Goal: Task Accomplishment & Management: Use online tool/utility

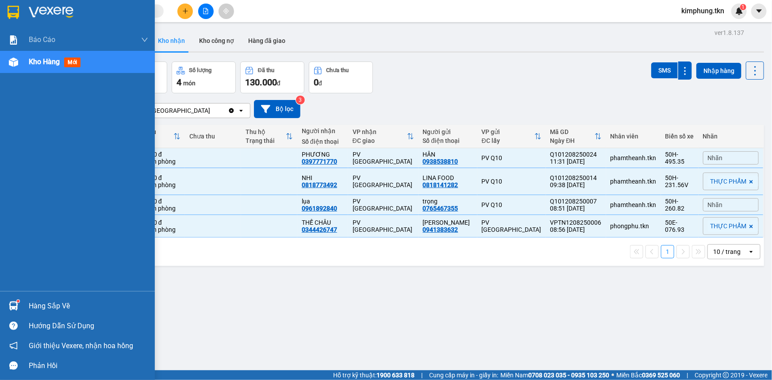
click at [39, 307] on div "Hàng sắp về" at bounding box center [88, 306] width 119 height 13
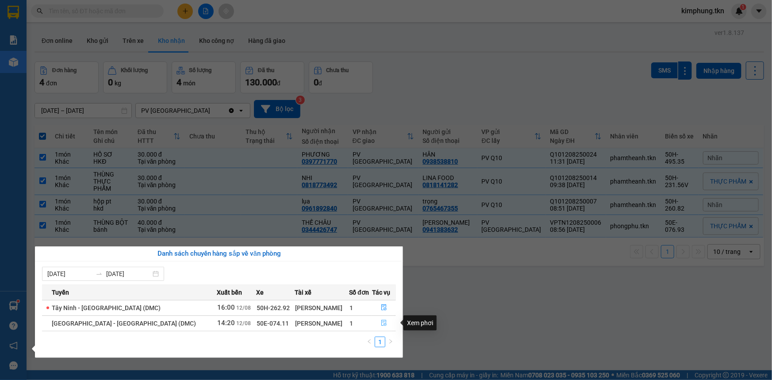
click at [385, 325] on button "button" at bounding box center [384, 323] width 23 height 14
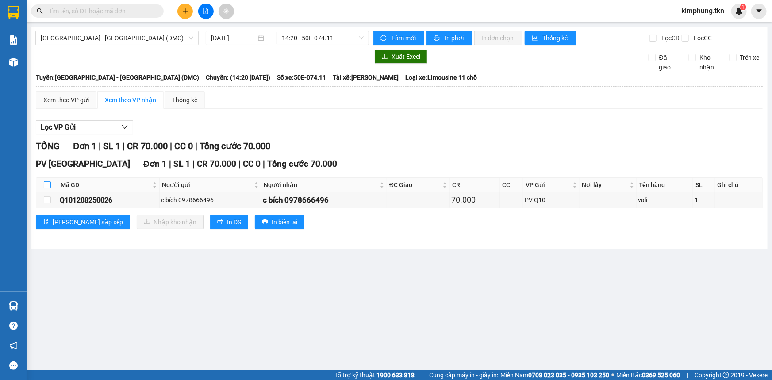
click at [49, 181] on input "checkbox" at bounding box center [47, 184] width 7 height 7
checkbox input "true"
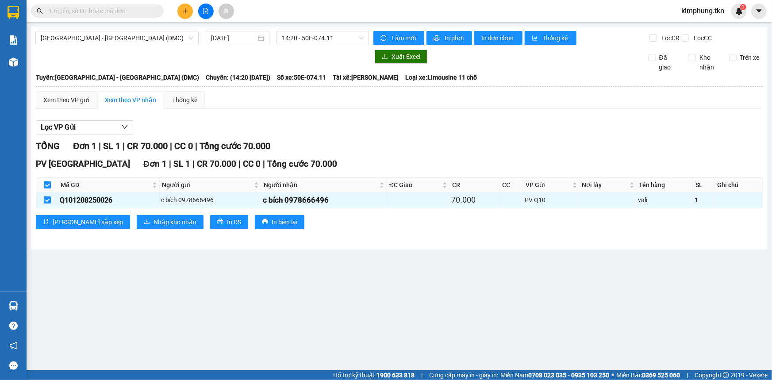
checkbox input "true"
click at [154, 224] on span "Nhập kho nhận" at bounding box center [175, 222] width 43 height 10
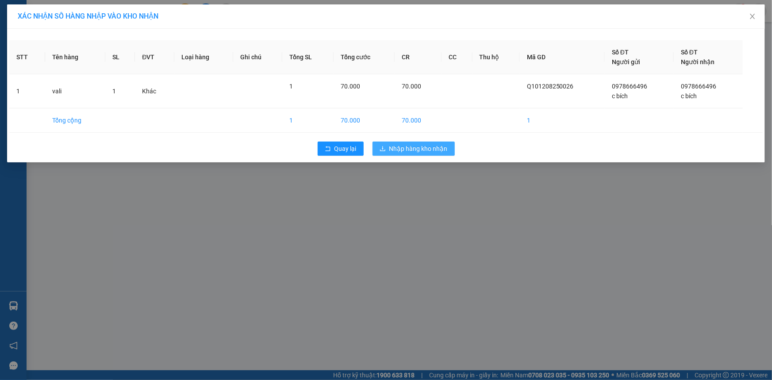
click at [417, 152] on span "Nhập hàng kho nhận" at bounding box center [418, 149] width 58 height 10
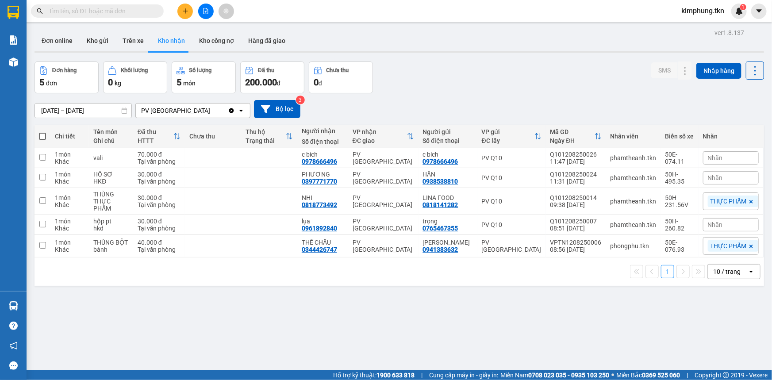
click at [42, 133] on span at bounding box center [42, 136] width 7 height 7
click at [42, 132] on input "checkbox" at bounding box center [42, 132] width 0 height 0
checkbox input "true"
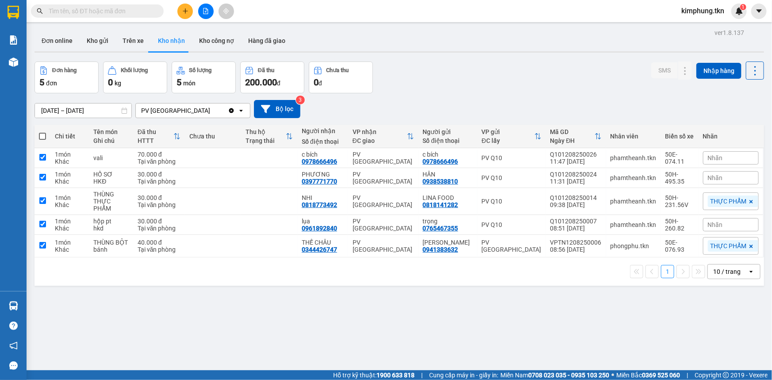
checkbox input "true"
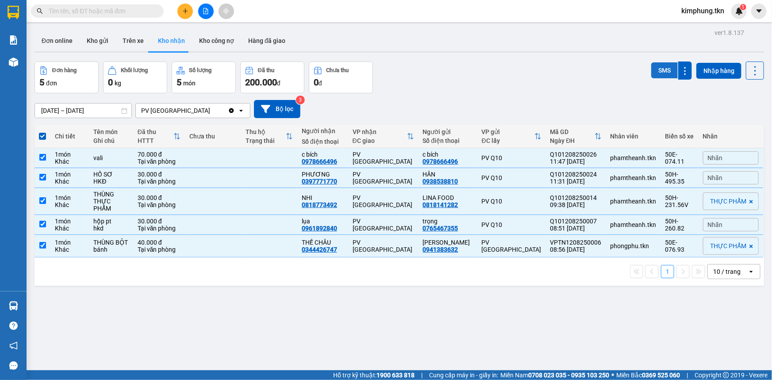
click at [658, 71] on button "SMS" at bounding box center [664, 70] width 27 height 16
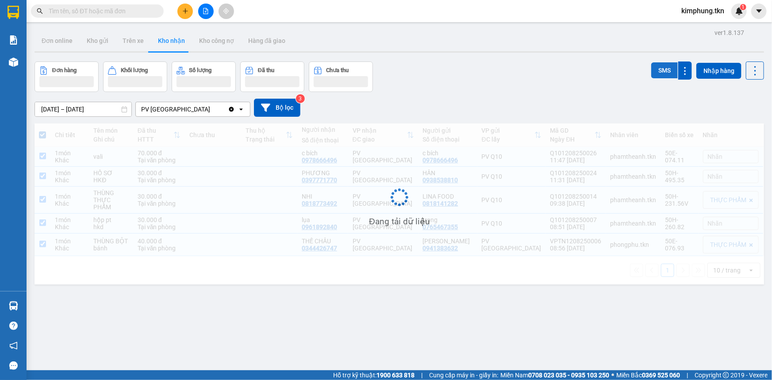
click at [658, 71] on button "SMS" at bounding box center [664, 70] width 27 height 16
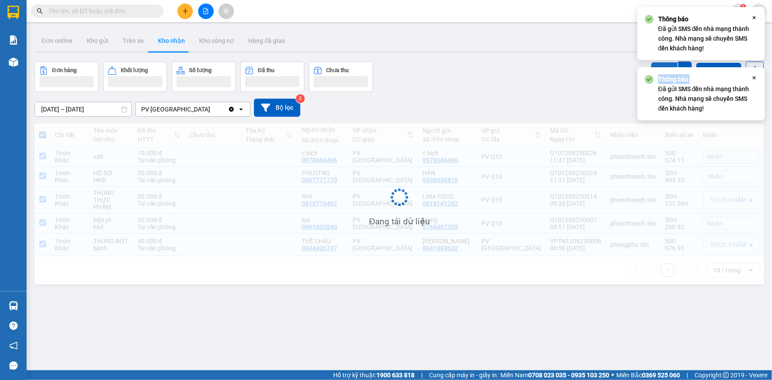
click at [658, 71] on div "Thông báo Đã gửi SMS đến nhà mạng thành công. Nhà mạng sẽ chuyển SMS đến khách …" at bounding box center [701, 93] width 127 height 53
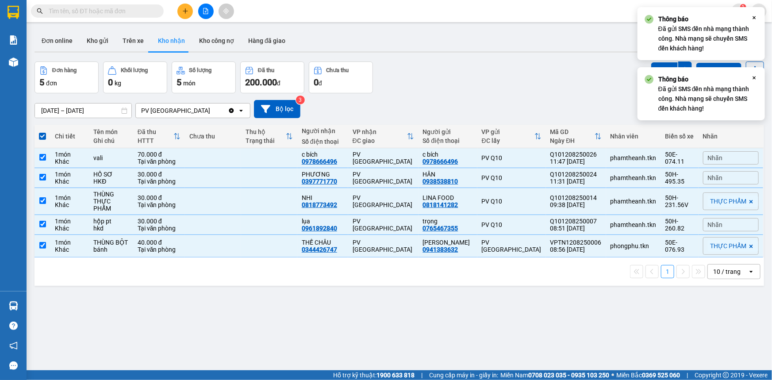
click at [755, 74] on icon "Close" at bounding box center [754, 77] width 7 height 7
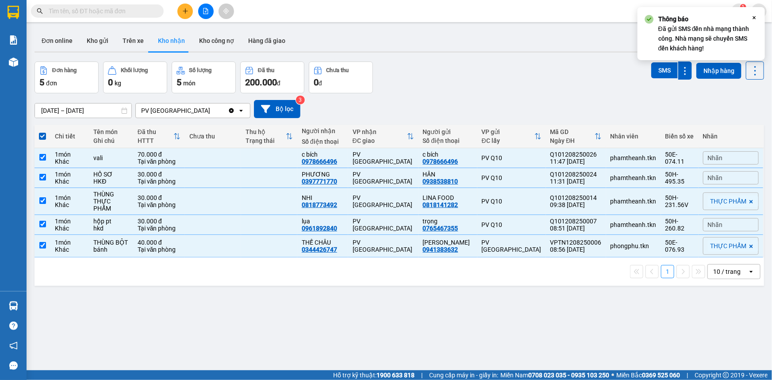
click at [754, 20] on icon "Close" at bounding box center [754, 17] width 7 height 7
